Goal: Navigation & Orientation: Go to known website

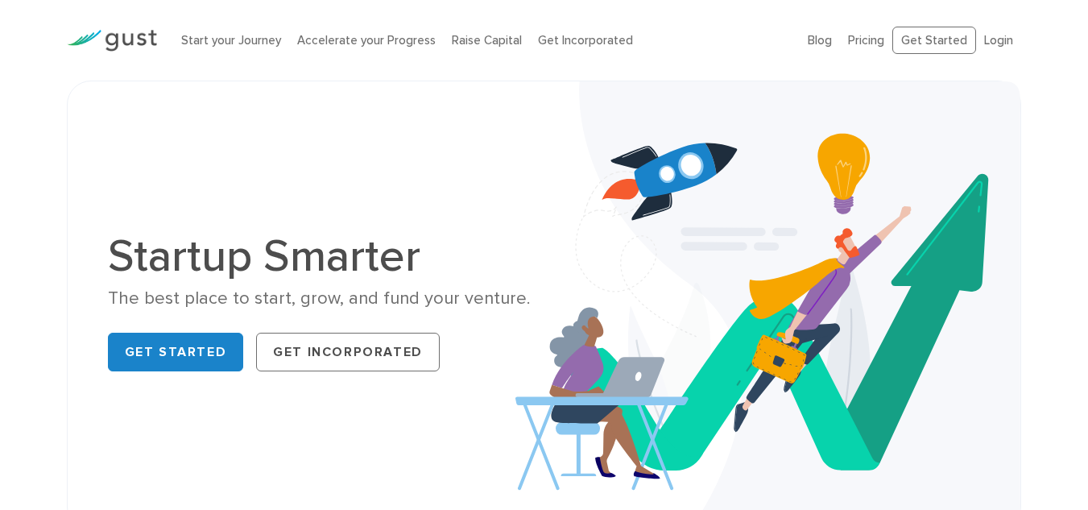
click at [1018, 35] on ul "Blog FAQ Pricing Get Started Login Login" at bounding box center [914, 41] width 213 height 28
click at [1013, 35] on link "Login" at bounding box center [998, 40] width 29 height 15
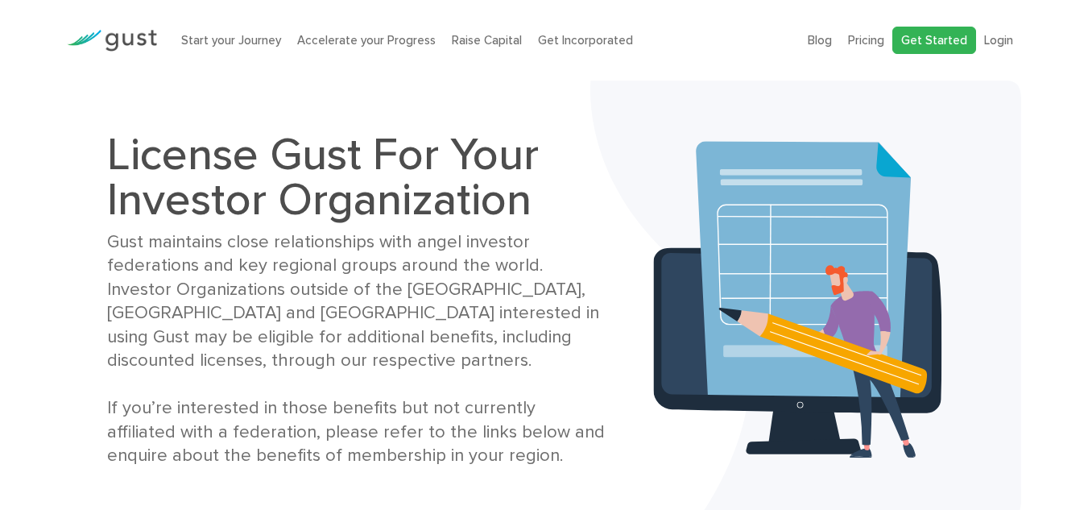
click at [933, 35] on link "Get Started" at bounding box center [935, 41] width 84 height 28
click at [988, 35] on link "Login" at bounding box center [998, 40] width 29 height 15
